Goal: Information Seeking & Learning: Learn about a topic

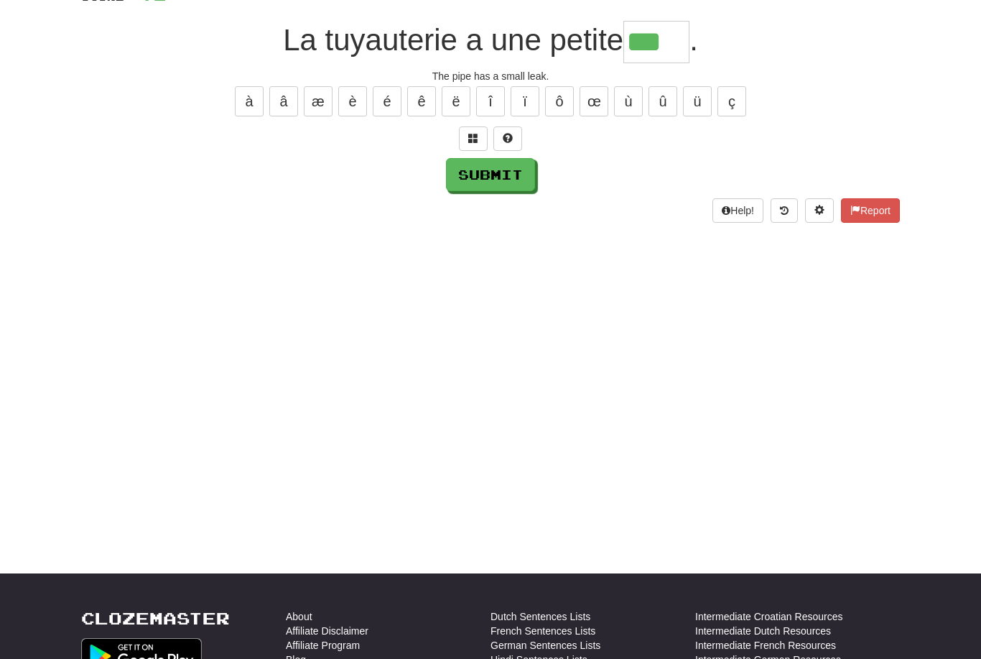
scroll to position [81, 0]
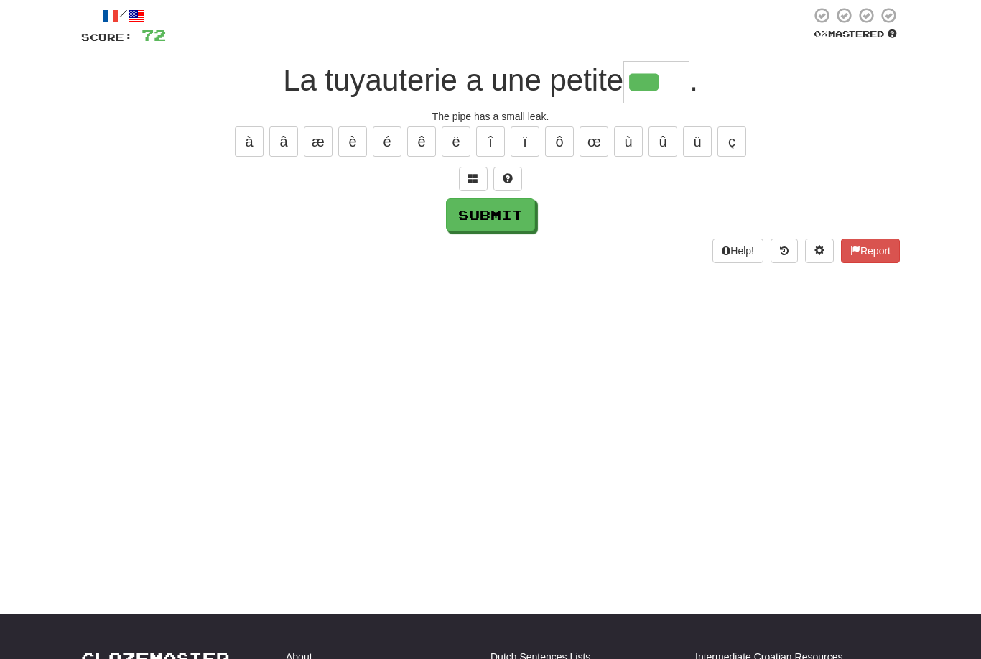
click at [667, 96] on input "***" at bounding box center [656, 82] width 66 height 42
type input "*****"
click at [473, 219] on button "Submit" at bounding box center [490, 214] width 89 height 33
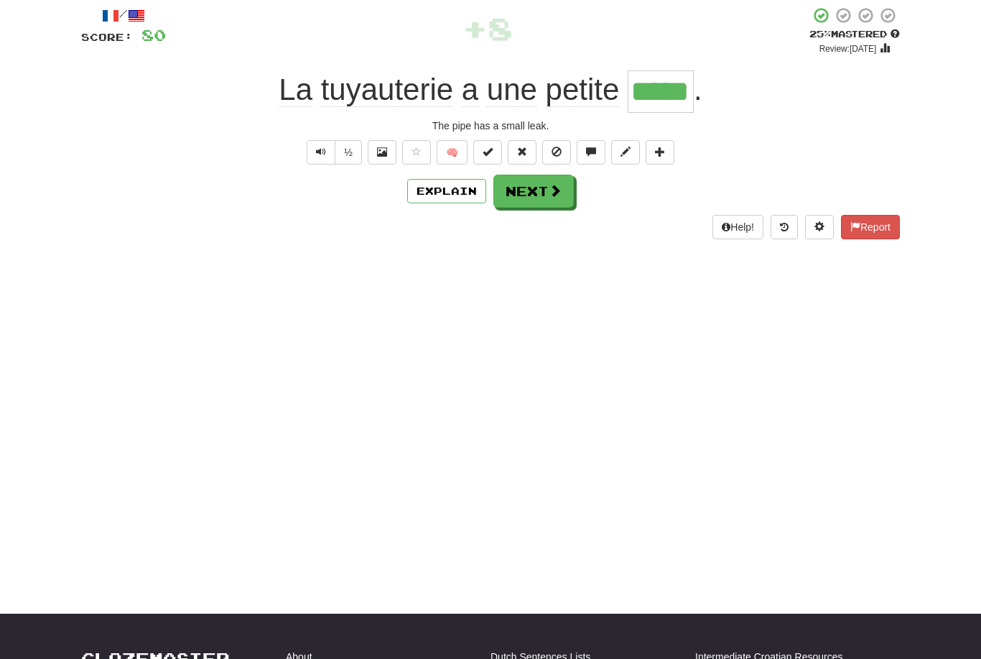
click at [310, 152] on button "Text-to-speech controls" at bounding box center [321, 152] width 29 height 24
click at [527, 187] on button "Next" at bounding box center [533, 191] width 80 height 33
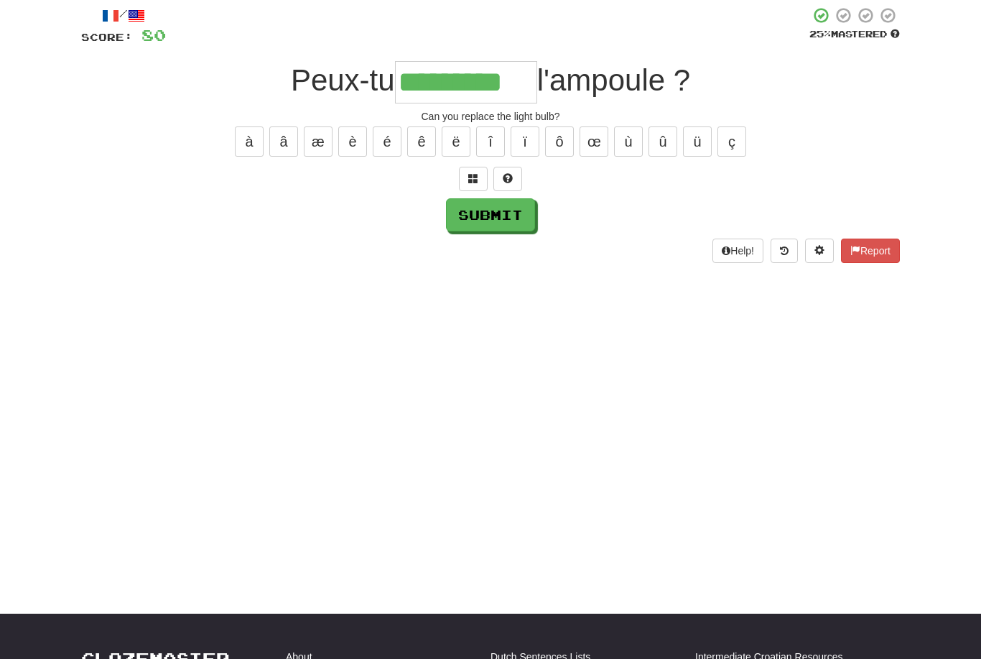
type input "*********"
click at [479, 213] on button "Submit" at bounding box center [490, 214] width 89 height 33
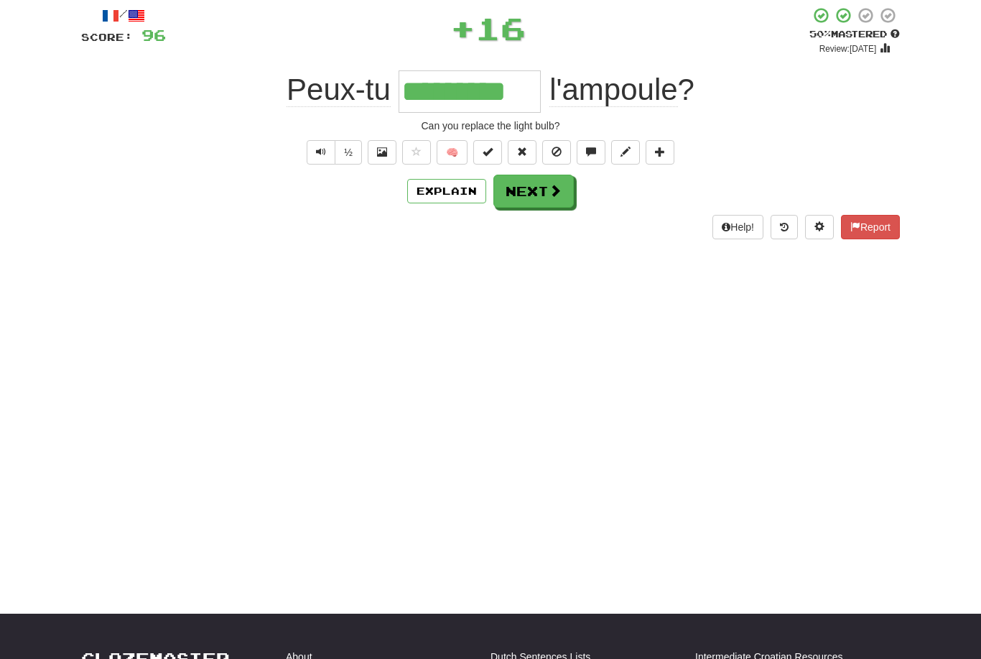
click at [523, 188] on button "Next" at bounding box center [533, 191] width 80 height 33
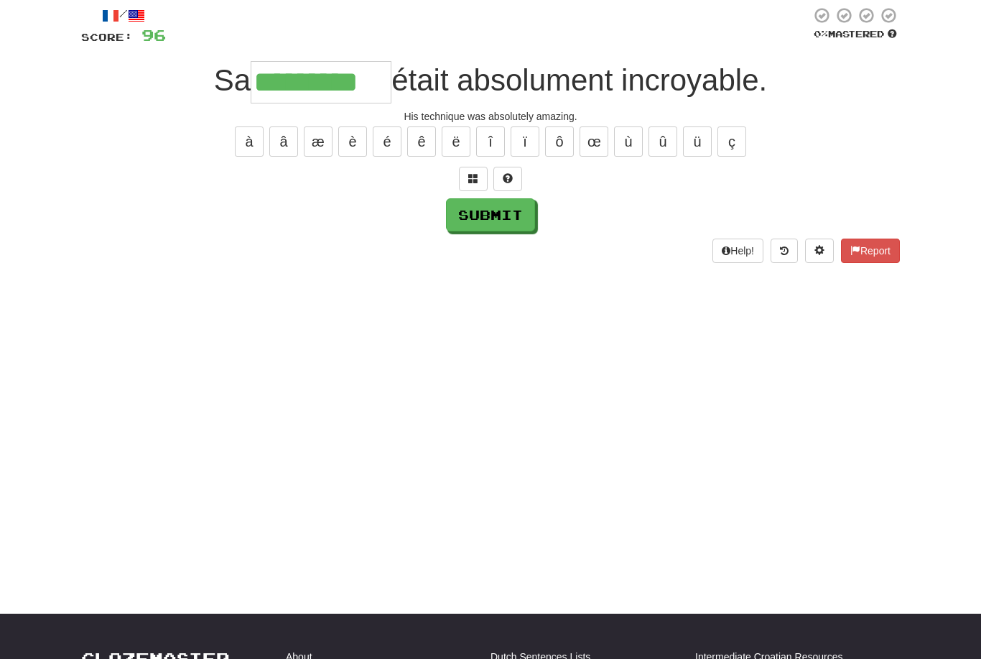
type input "*********"
click at [468, 213] on button "Submit" at bounding box center [490, 214] width 89 height 33
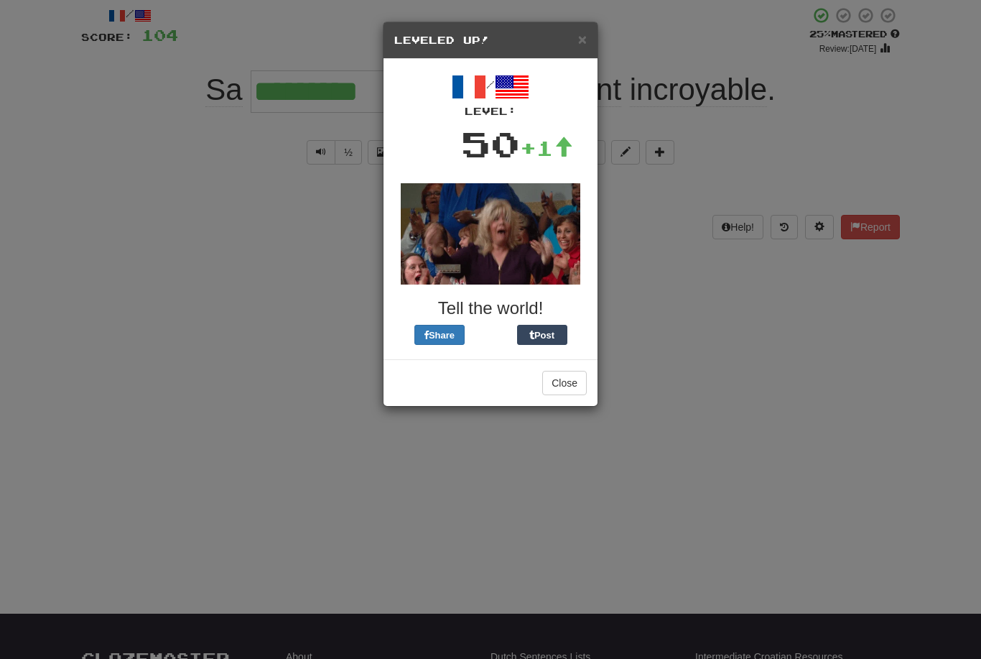
click at [560, 383] on button "Close" at bounding box center [564, 383] width 45 height 24
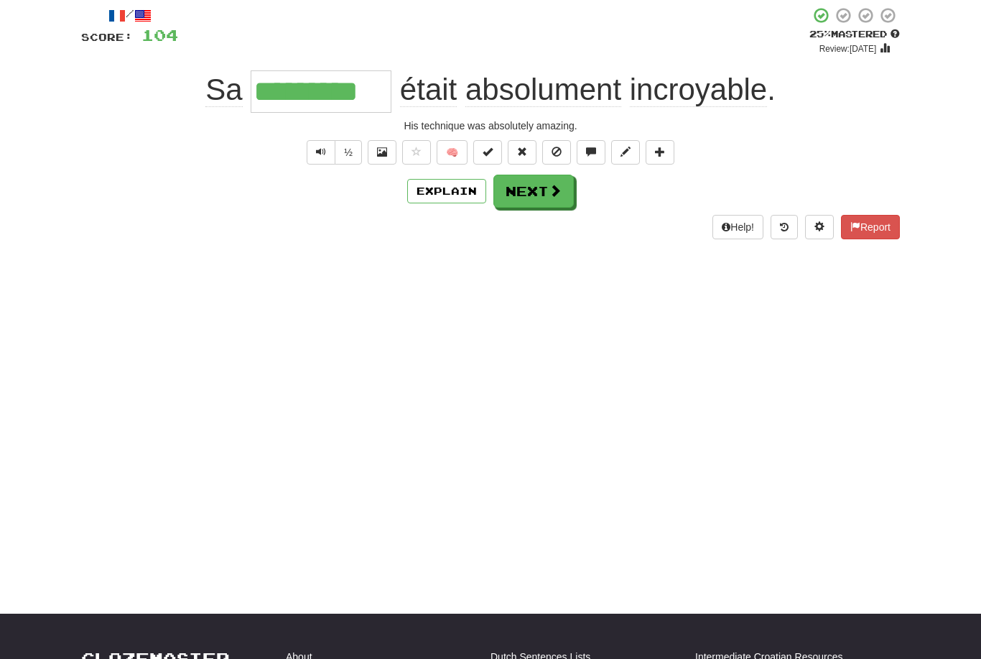
click at [519, 198] on button "Next" at bounding box center [533, 191] width 80 height 33
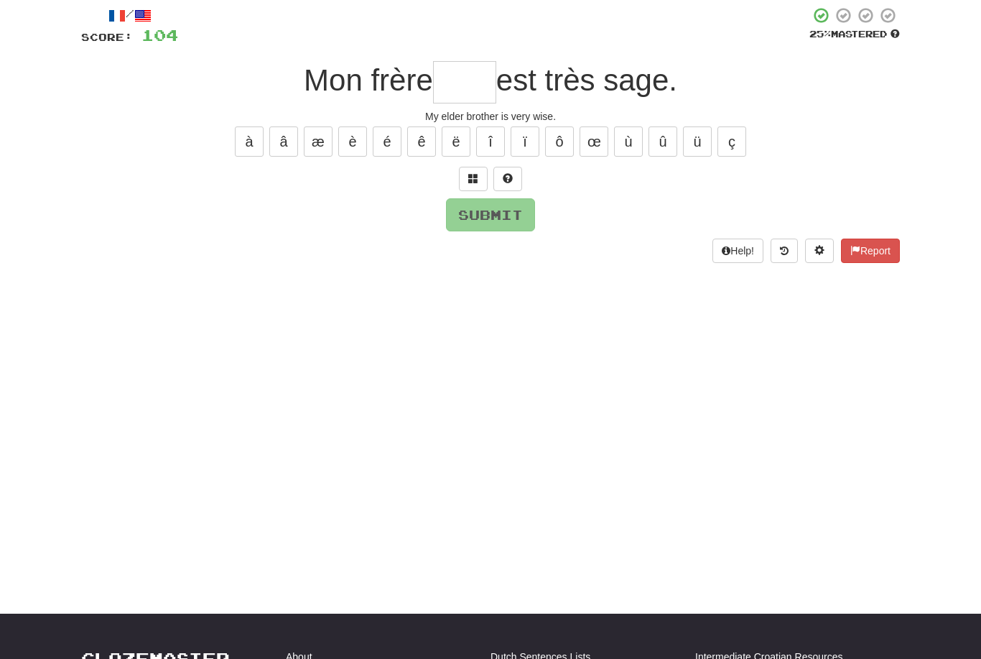
type input "*"
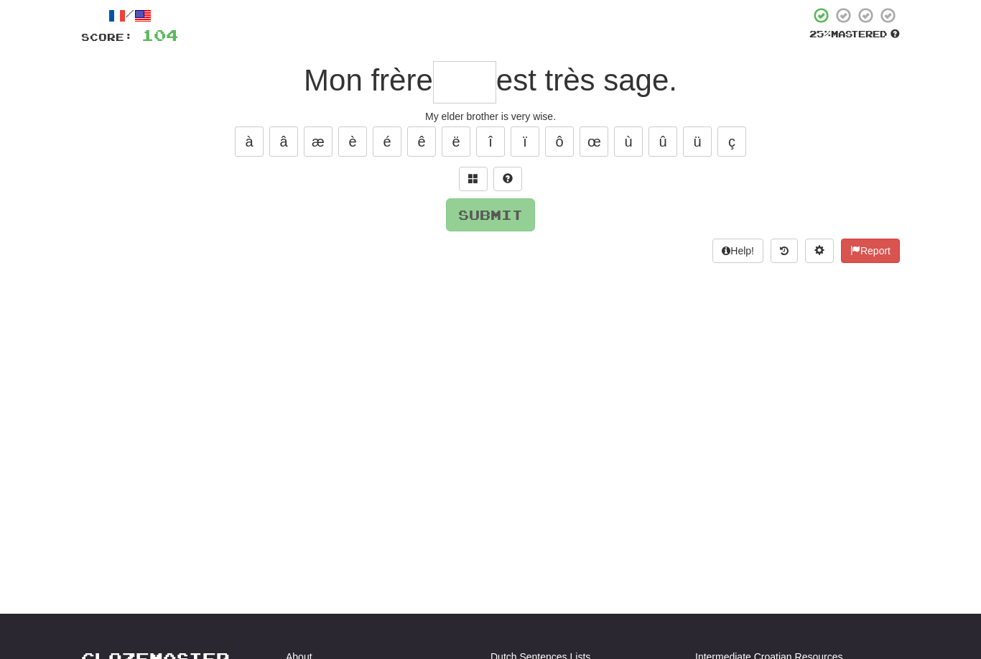
type input "*"
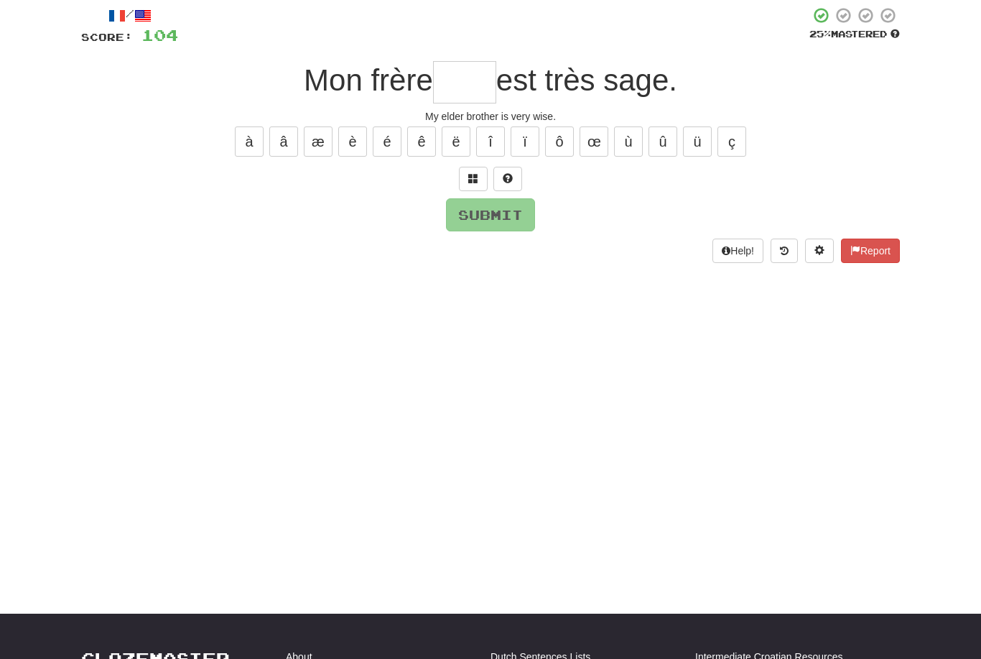
type input "*"
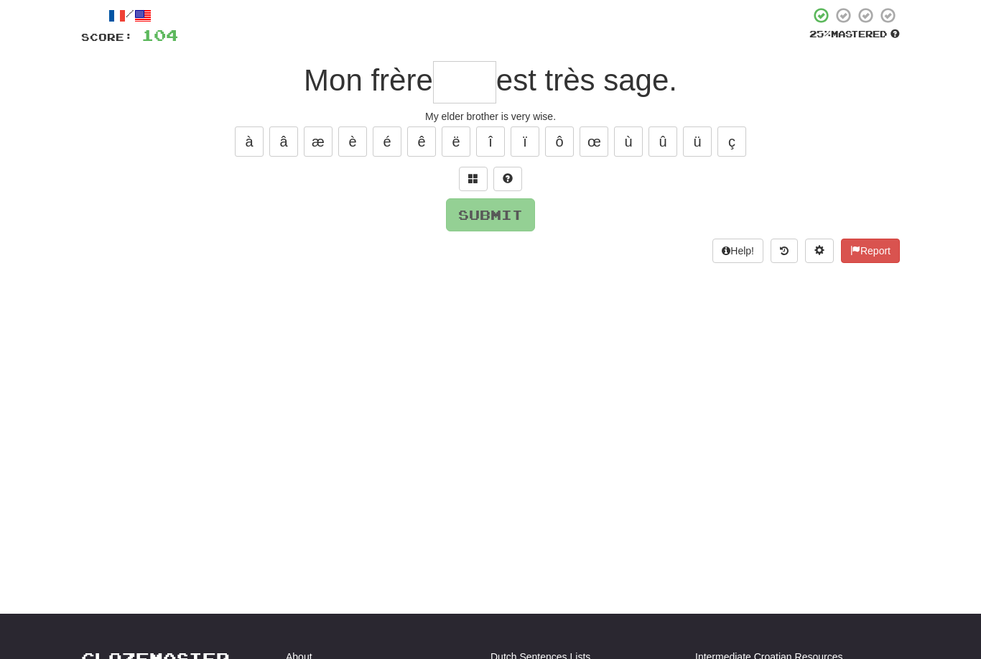
type input "*"
click at [389, 144] on button "é" at bounding box center [387, 141] width 29 height 30
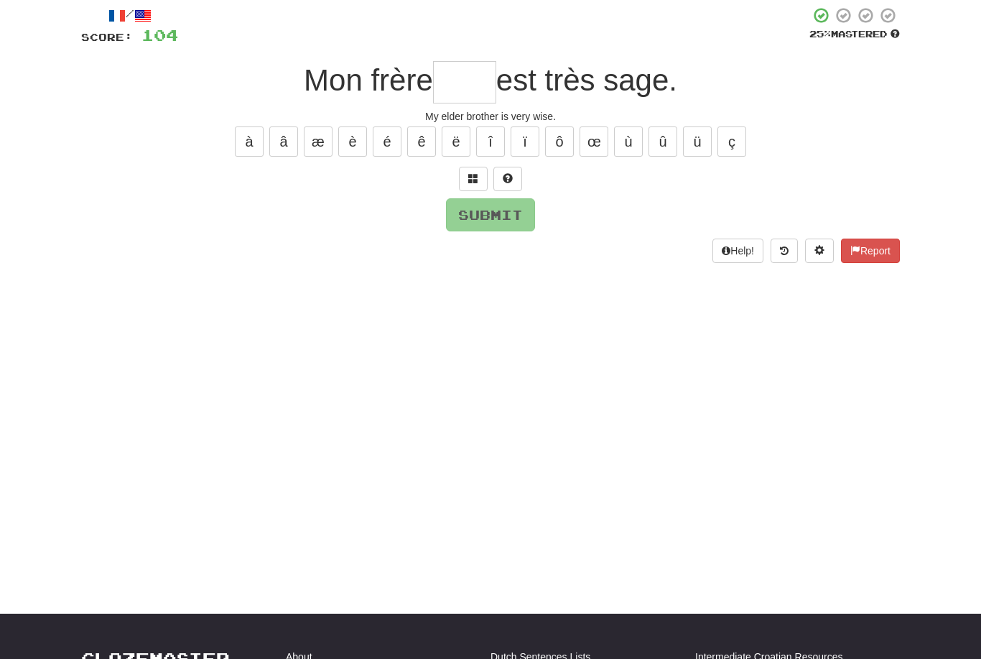
type input "*"
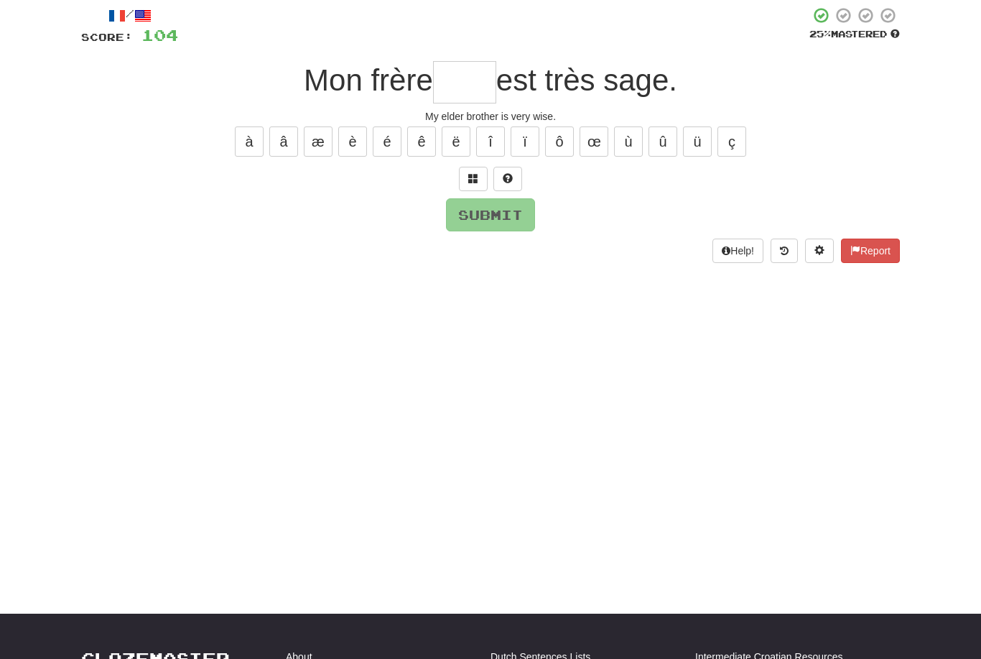
type input "*"
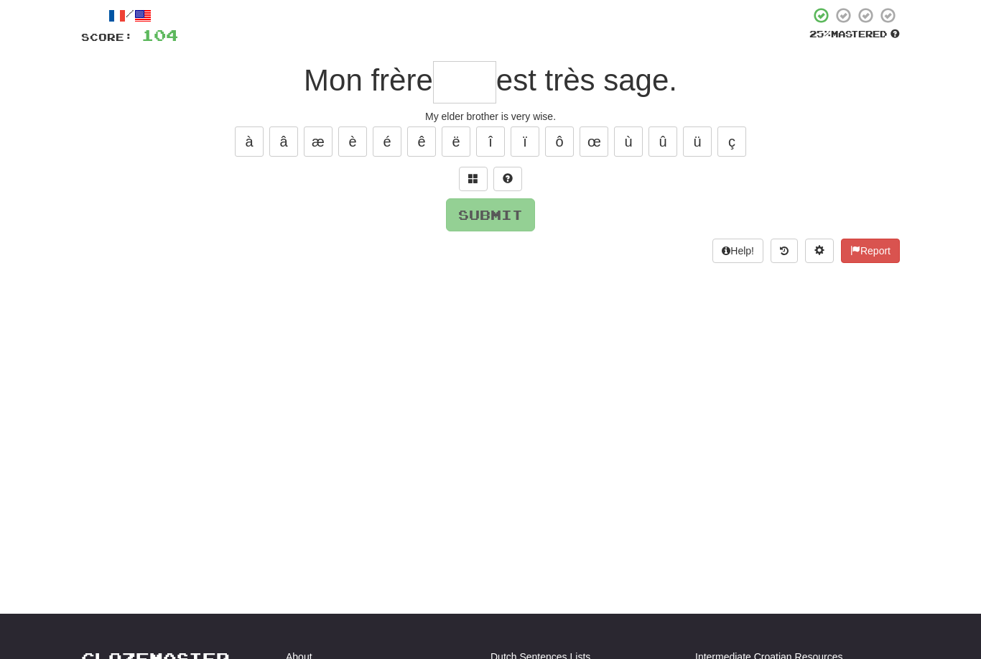
type input "*"
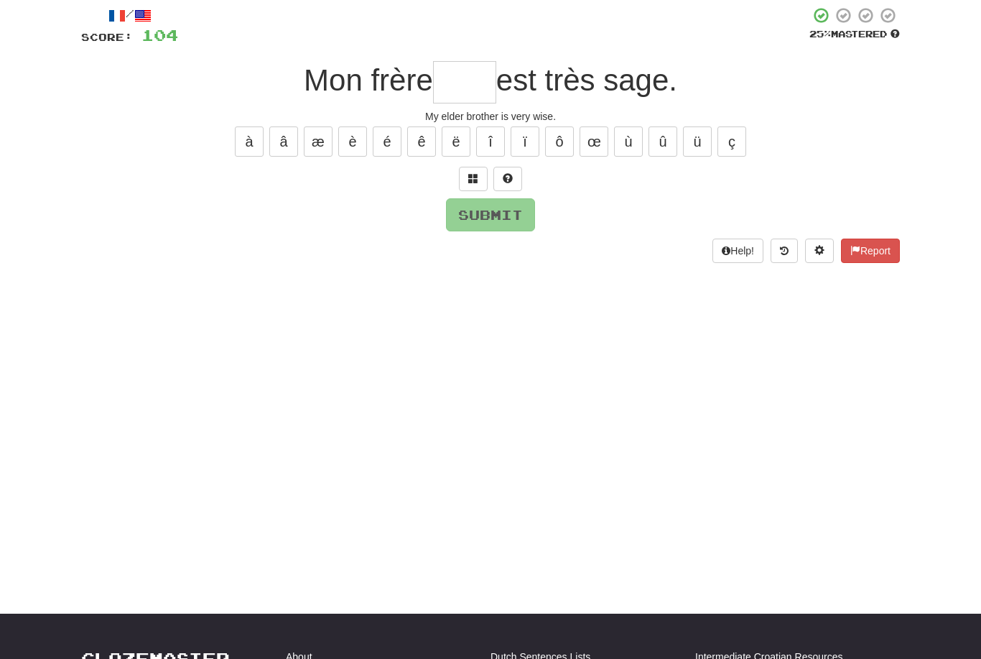
type input "*"
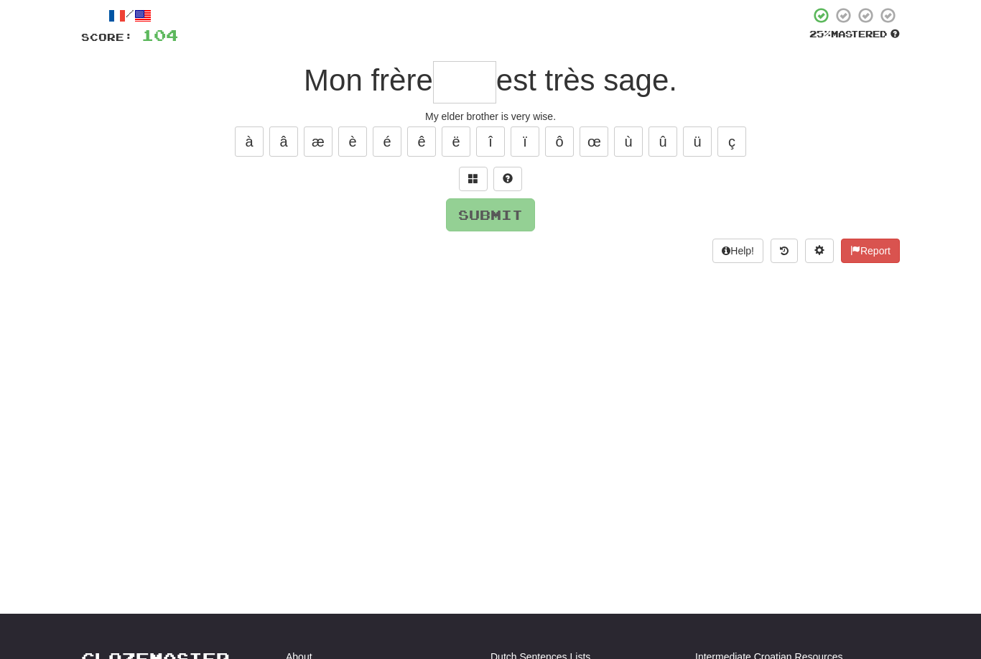
type input "*"
click at [737, 158] on div "/ Score: 104 25 % Mastered Mon frère * est très sage. My elder brother is very …" at bounding box center [490, 134] width 819 height 256
click at [736, 144] on button "ç" at bounding box center [732, 141] width 29 height 30
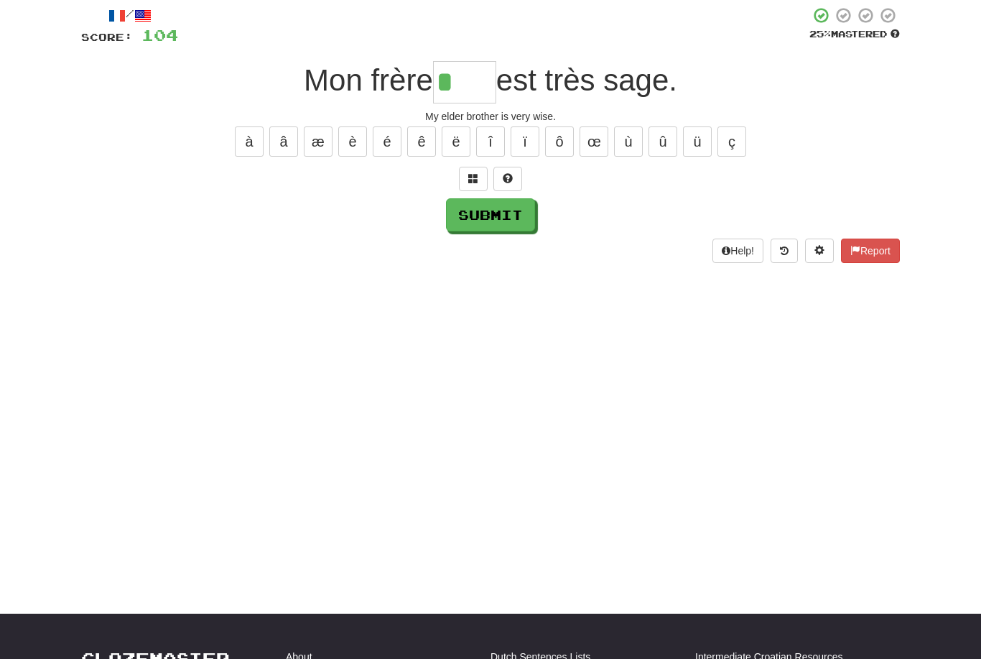
click at [669, 143] on button "û" at bounding box center [663, 141] width 29 height 30
click at [563, 144] on button "ô" at bounding box center [559, 141] width 29 height 30
click at [421, 139] on button "ê" at bounding box center [421, 141] width 29 height 30
click at [292, 142] on button "â" at bounding box center [283, 141] width 29 height 30
click at [524, 144] on button "ï" at bounding box center [525, 141] width 29 height 30
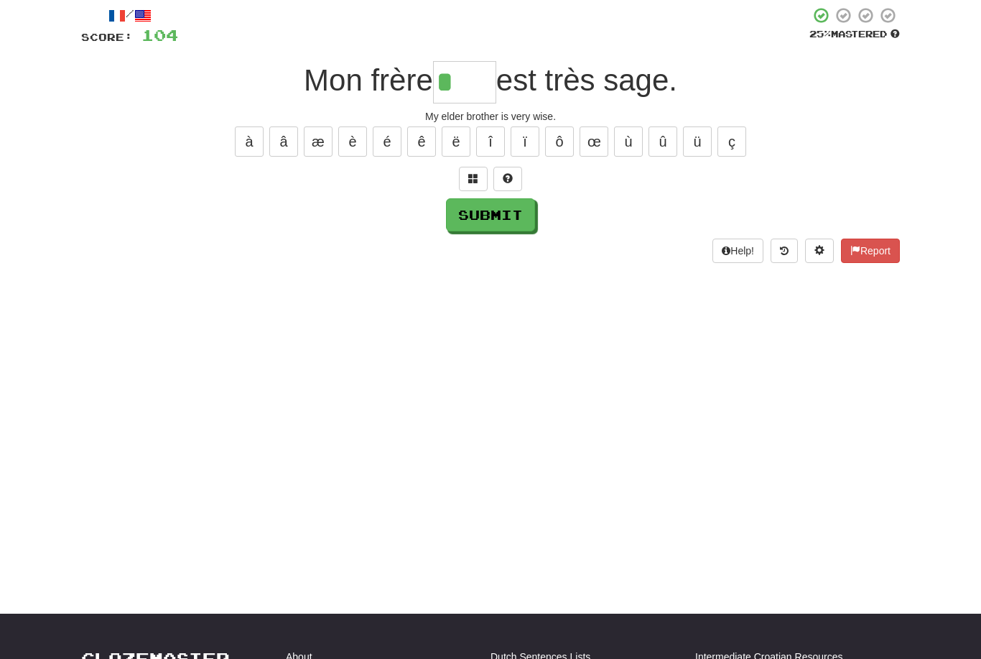
click at [511, 221] on button "Submit" at bounding box center [490, 214] width 89 height 33
type input "****"
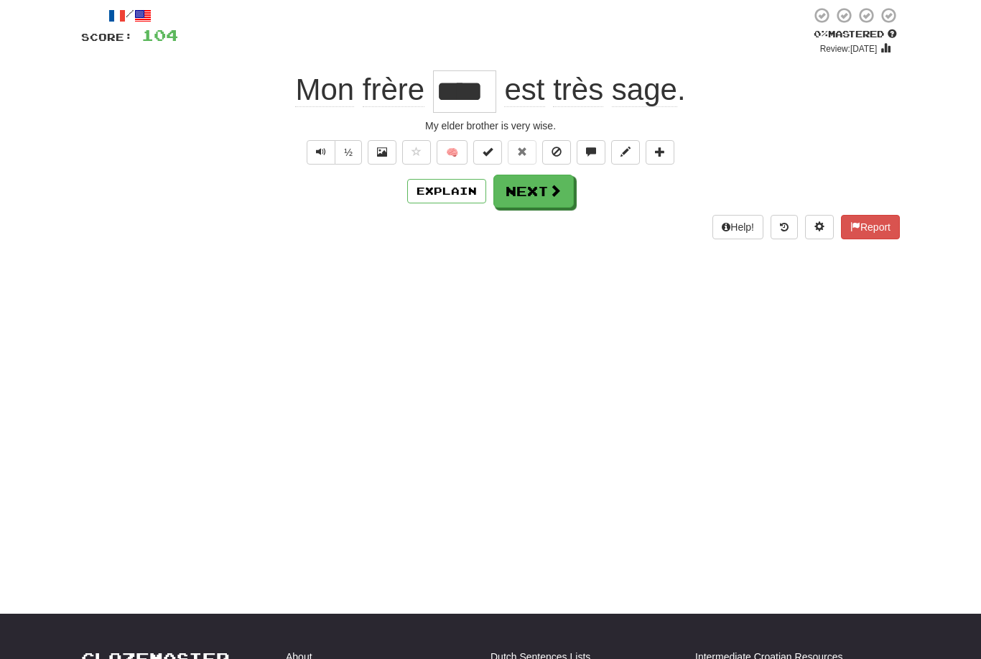
click at [560, 188] on span at bounding box center [555, 190] width 13 height 13
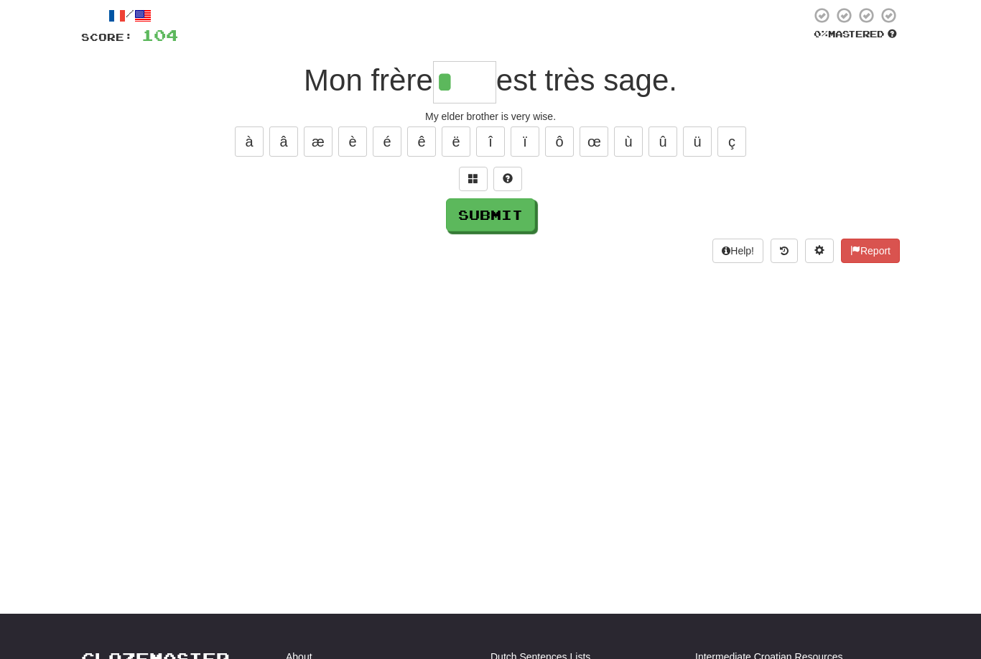
click at [495, 136] on button "î" at bounding box center [490, 141] width 29 height 30
type input "****"
click at [512, 211] on button "Submit" at bounding box center [490, 214] width 89 height 33
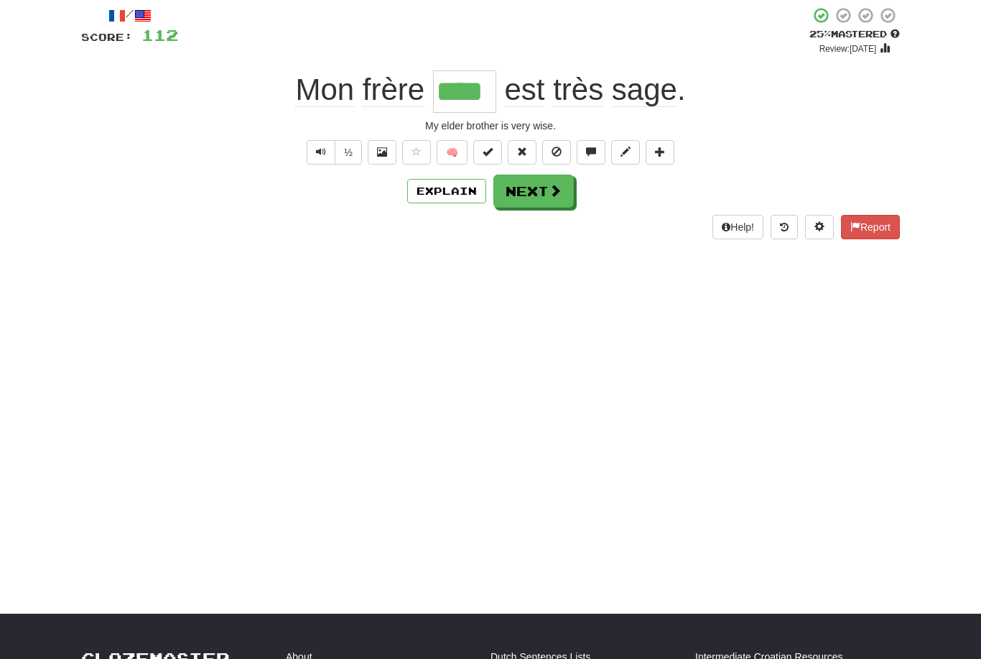
click at [555, 191] on span at bounding box center [555, 190] width 13 height 13
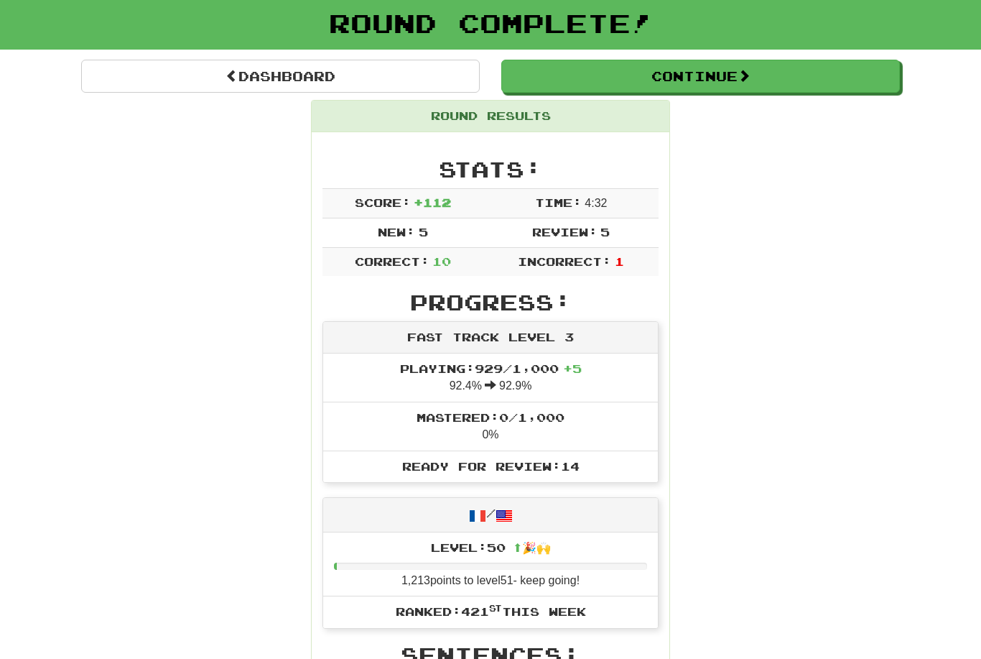
click at [840, 73] on button "Continue" at bounding box center [700, 76] width 399 height 33
